Goal: Task Accomplishment & Management: Use online tool/utility

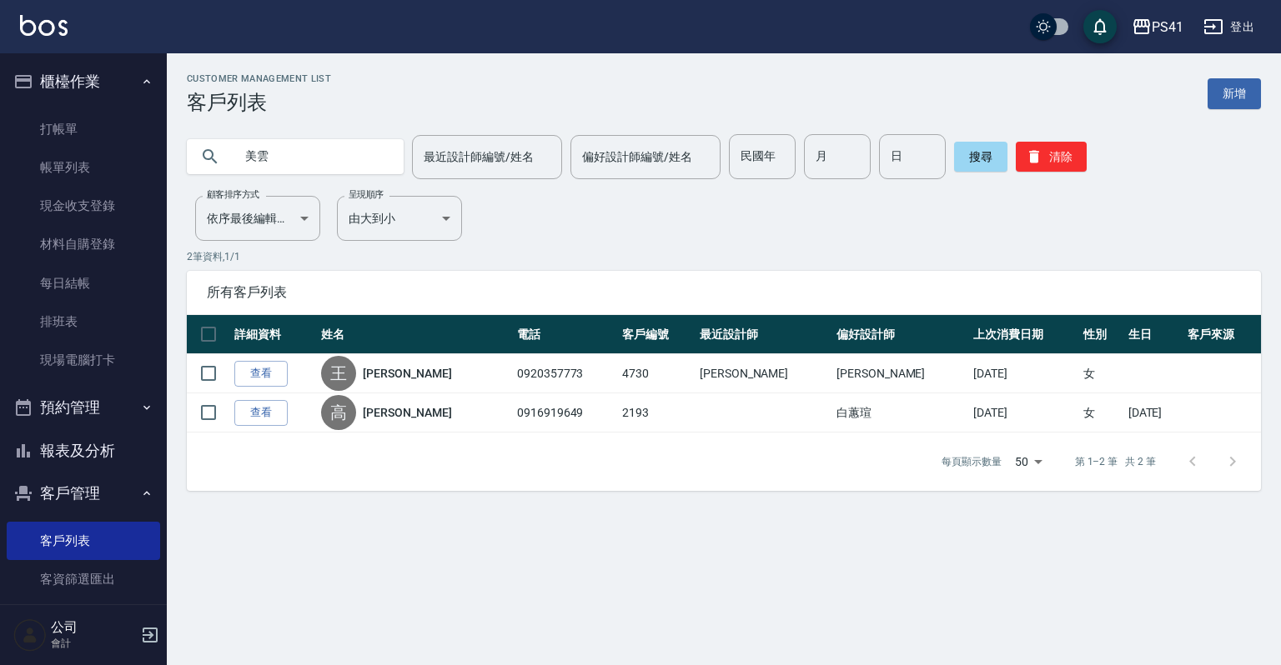
click at [710, 617] on div "Customer Management List 客戶列表 新增 美雲 最近設計師編號/姓名 最近設計師編號/姓名 偏好設計師編號/姓名 偏好設計師編號/姓名…" at bounding box center [640, 332] width 1281 height 665
drag, startPoint x: 152, startPoint y: 158, endPoint x: 48, endPoint y: 158, distance: 104.2
click at [48, 158] on div "PS41 登出 櫃檯作業 打帳單 帳單列表 現金收支登錄 材料自購登錄 每日結帳 排班表 現場電腦打卡 預約管理 預約管理 單日預約紀錄 單週預約紀錄 報表及…" at bounding box center [640, 332] width 1281 height 665
type input "0939030017"
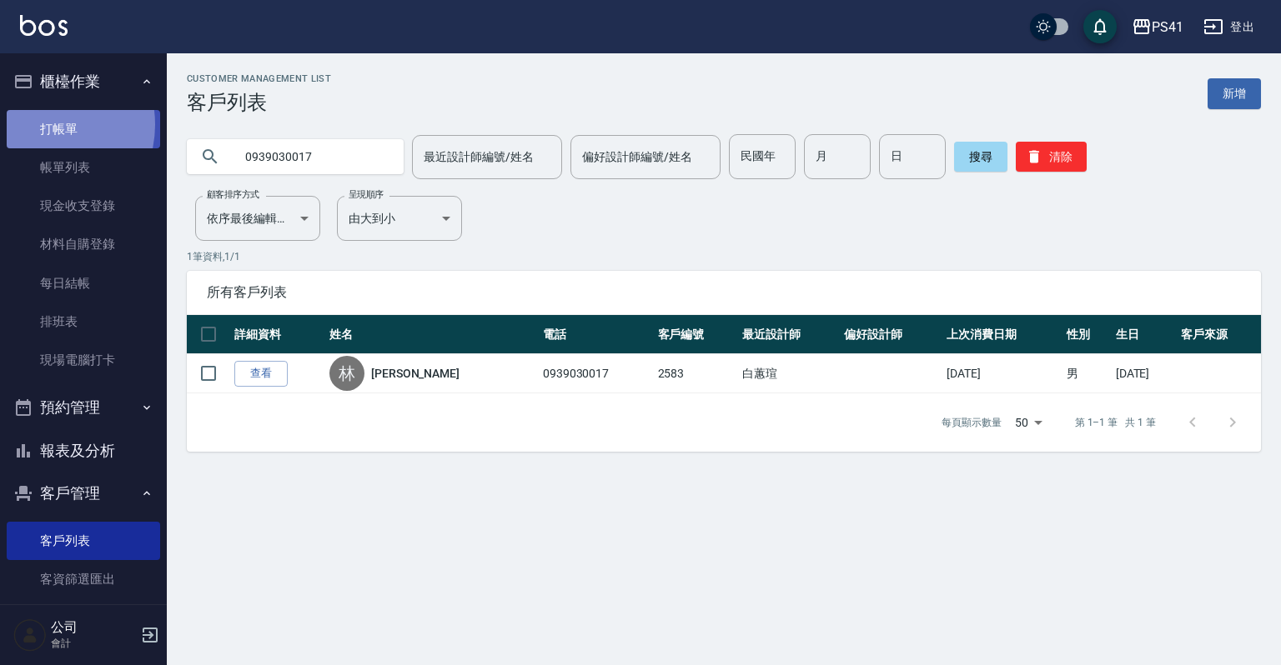
click at [43, 124] on link "打帳單" at bounding box center [83, 129] width 153 height 38
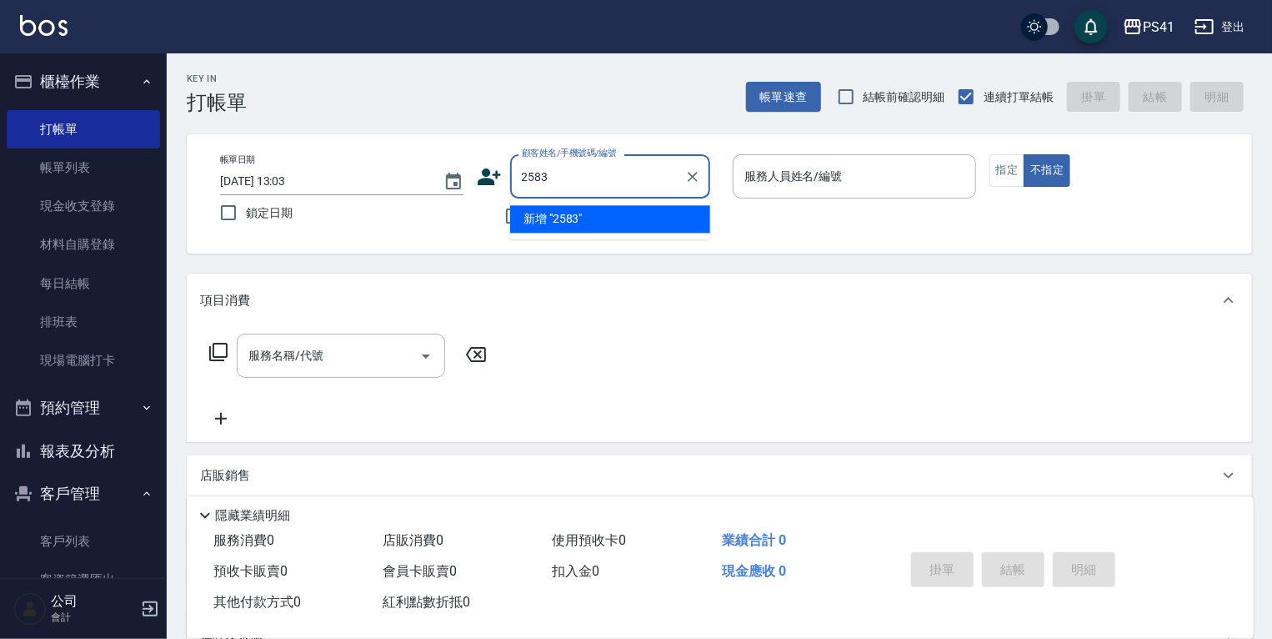
type input "2583"
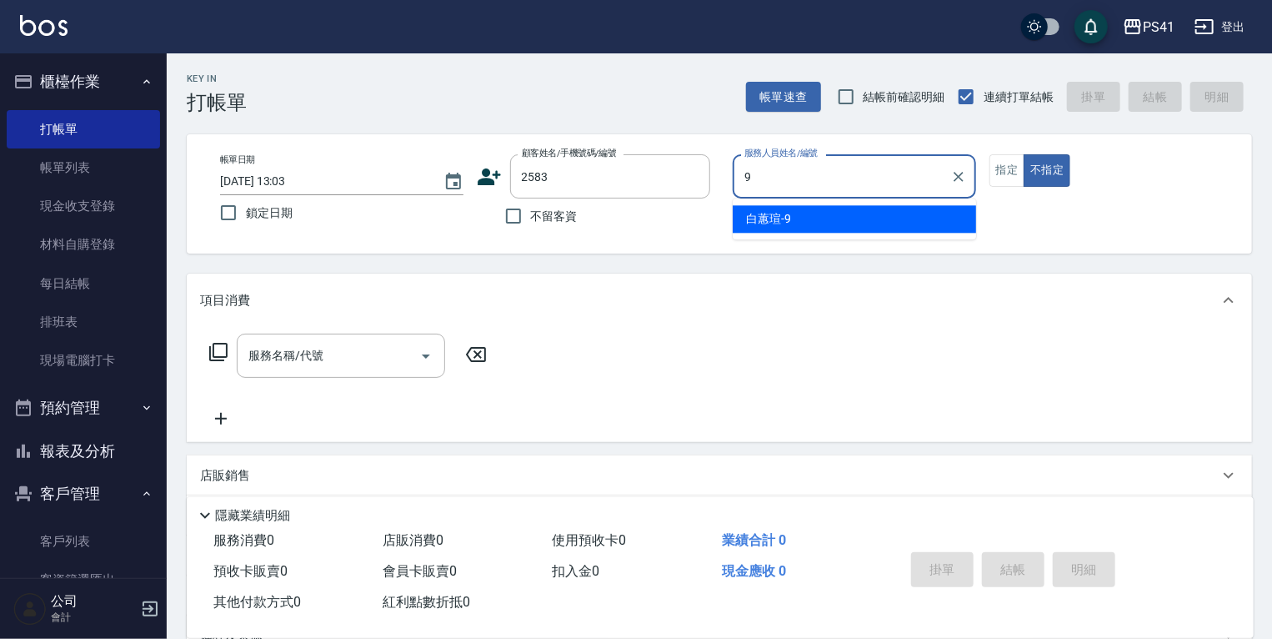
type input "白蕙瑄-9"
type button "false"
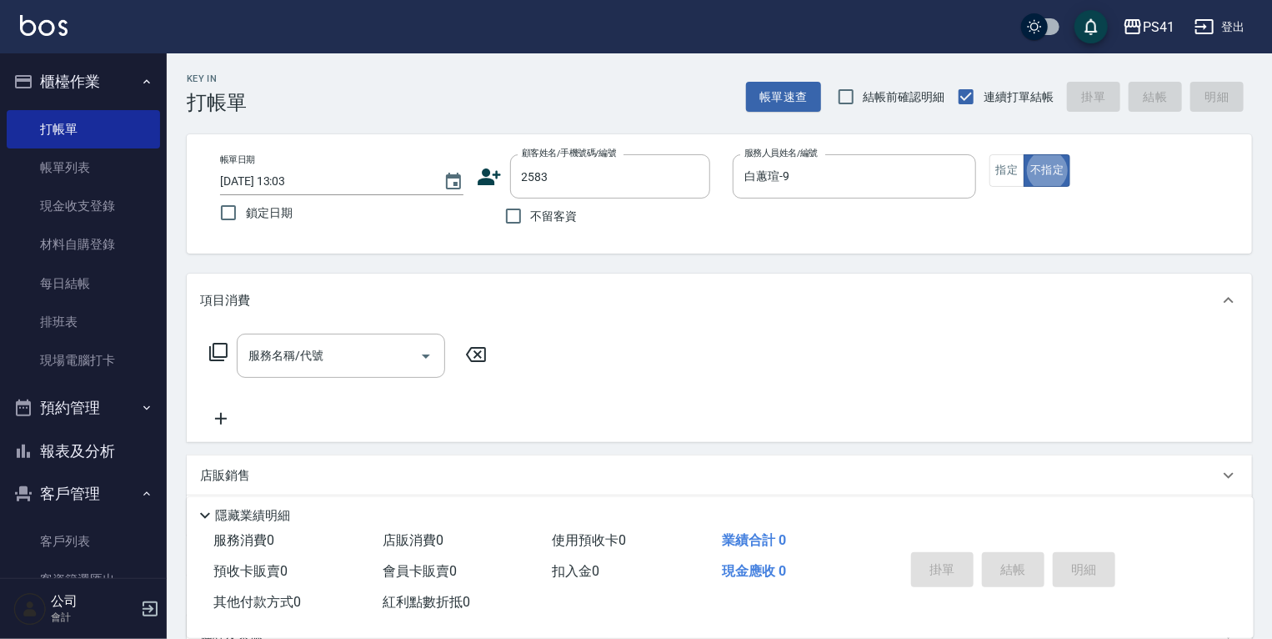
type input "[PERSON_NAME]/0939030017/2583"
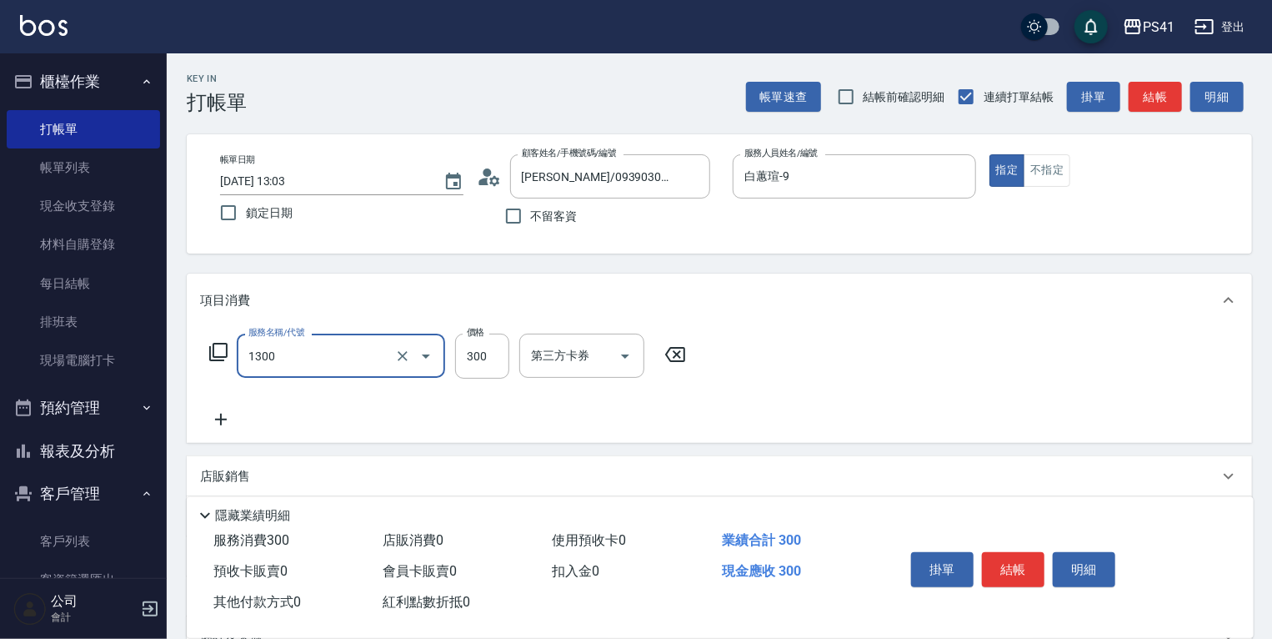
type input "洗髮300(1300)"
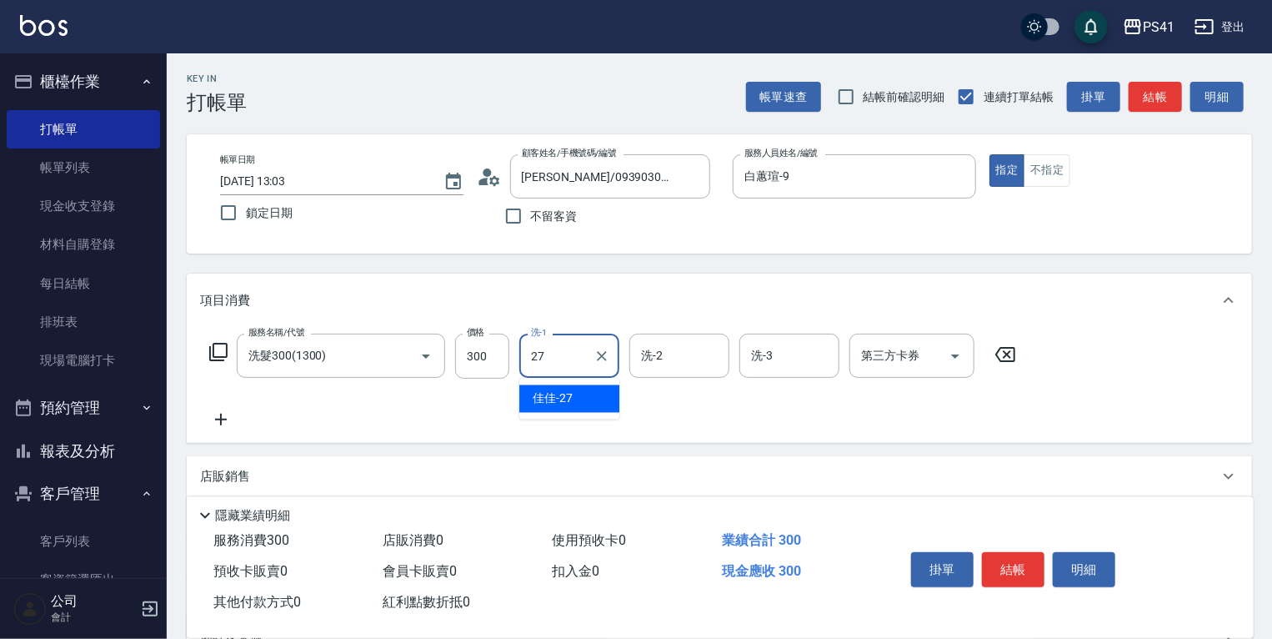
type input "佳佳-27"
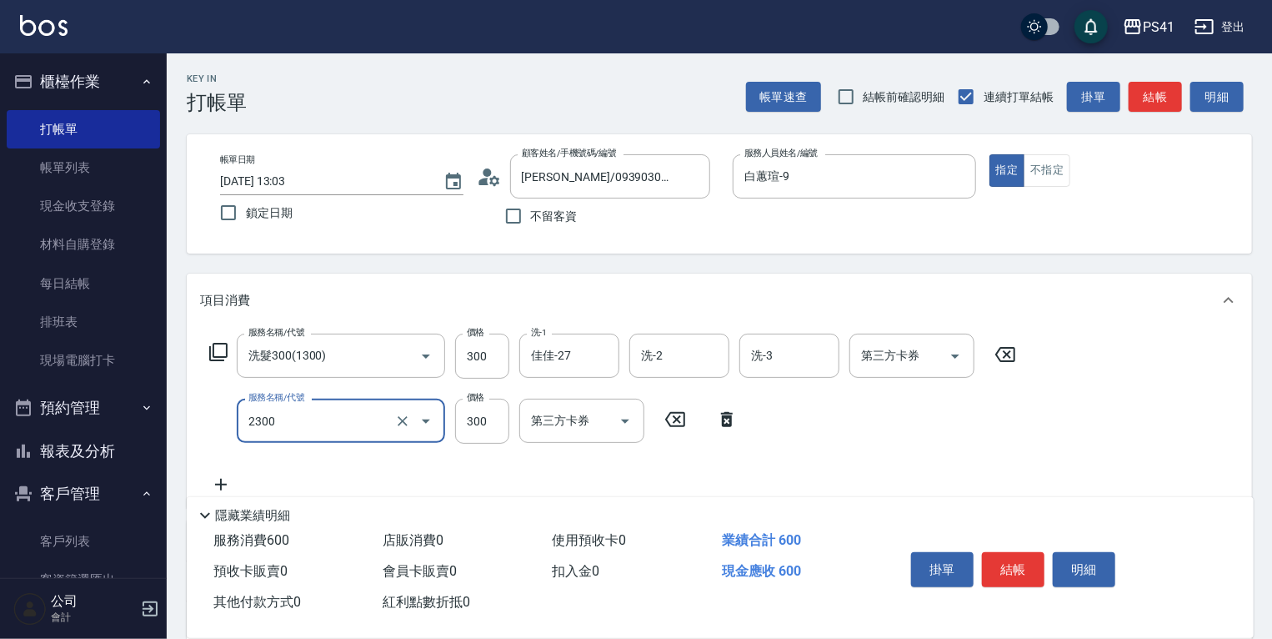
type input "剪髮(2300)"
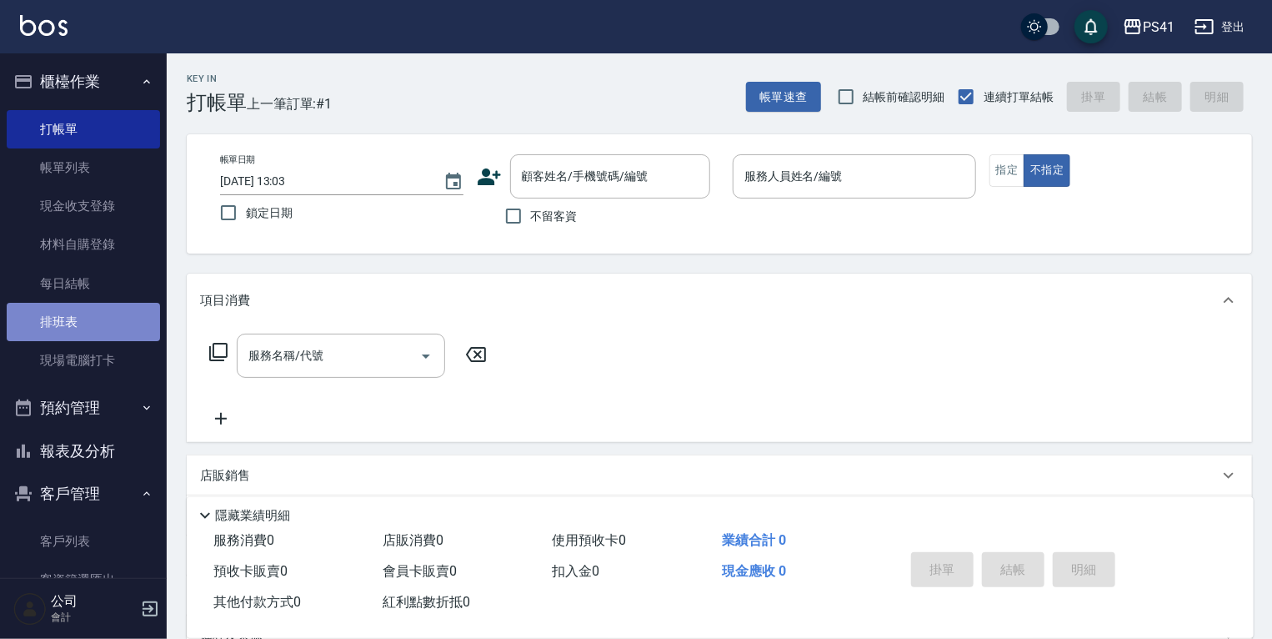
click at [120, 327] on link "排班表" at bounding box center [83, 322] width 153 height 38
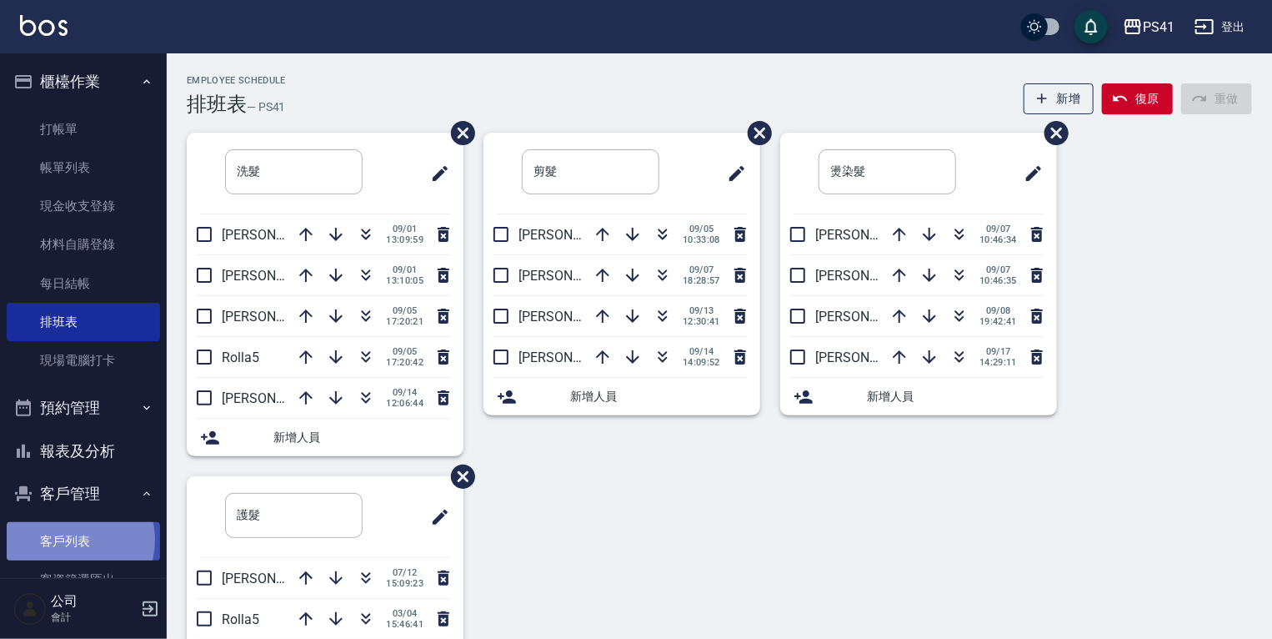
click at [75, 540] on link "客戶列表" at bounding box center [83, 541] width 153 height 38
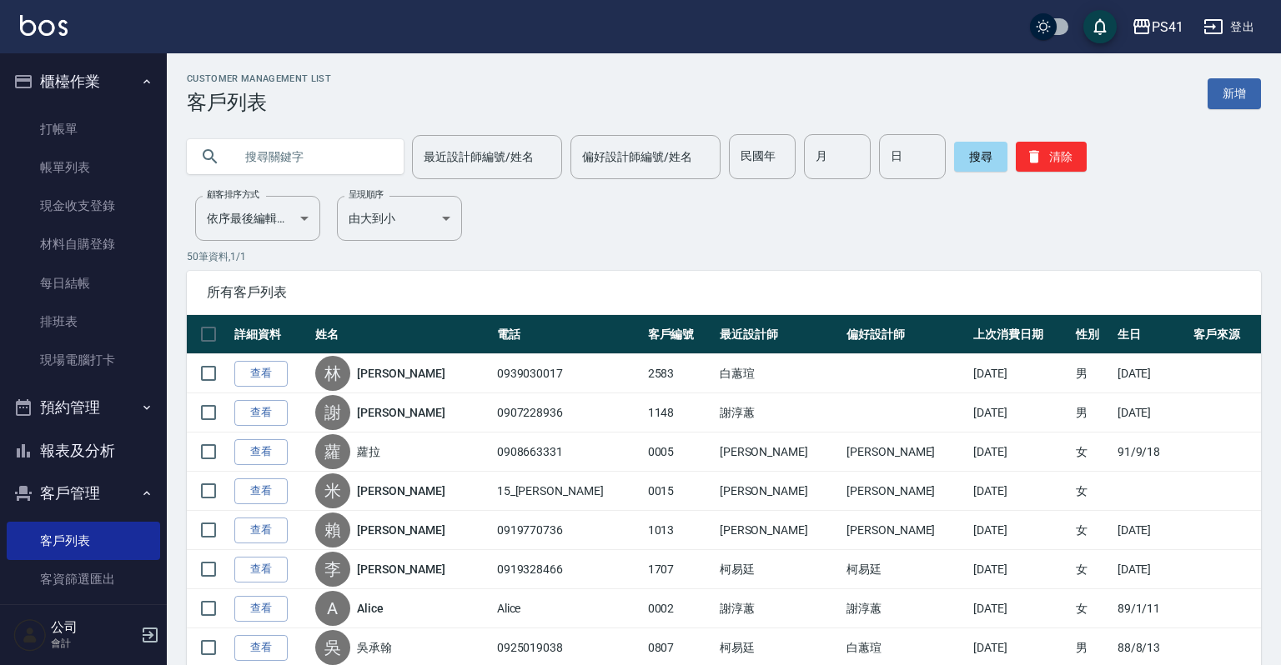
click at [278, 163] on input "text" at bounding box center [311, 156] width 157 height 45
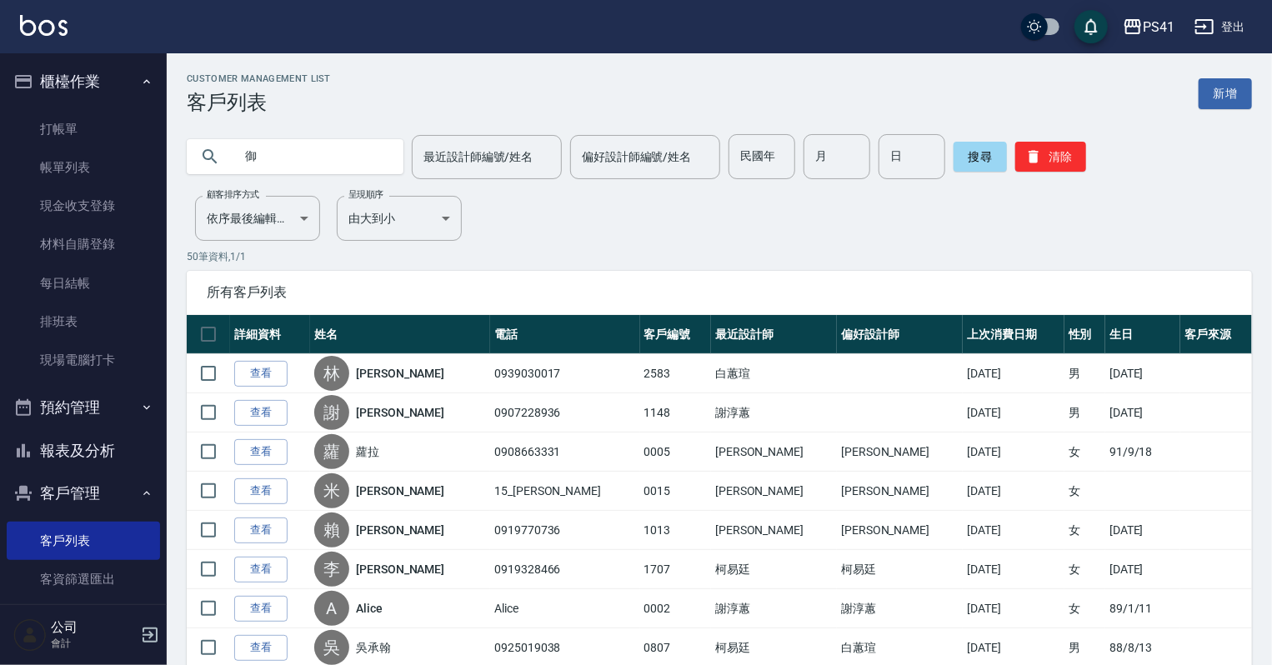
type input "御"
